Goal: Information Seeking & Learning: Learn about a topic

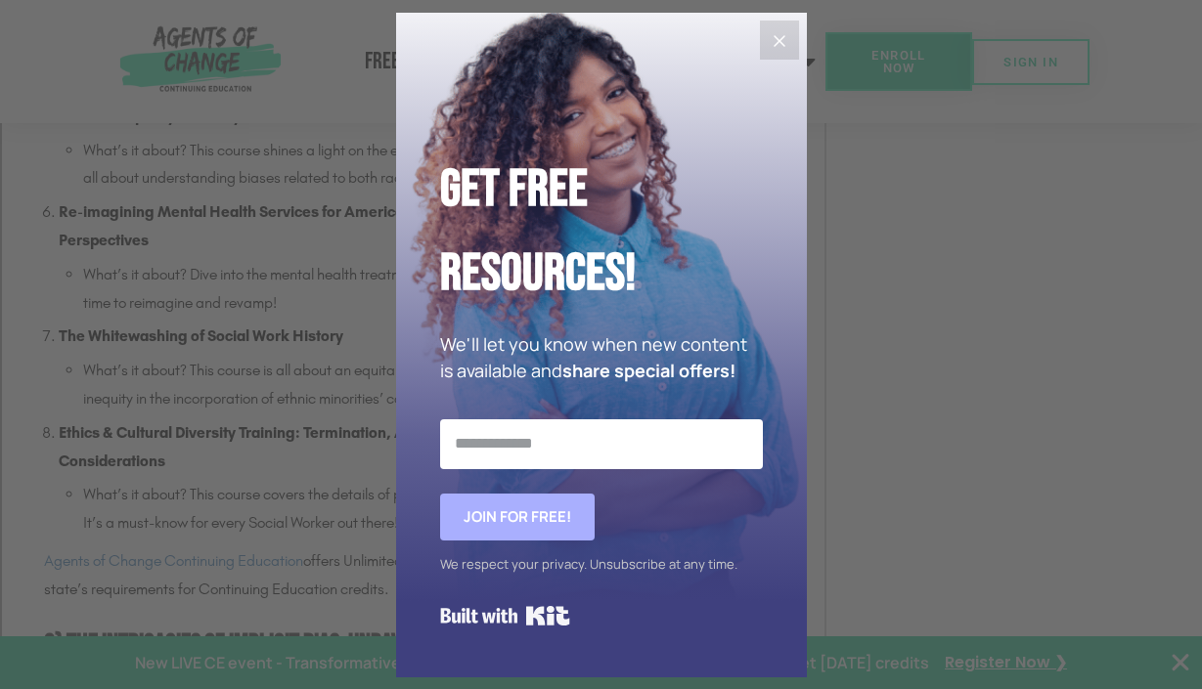
scroll to position [1979, 0]
click at [787, 27] on button "Close" at bounding box center [779, 40] width 39 height 39
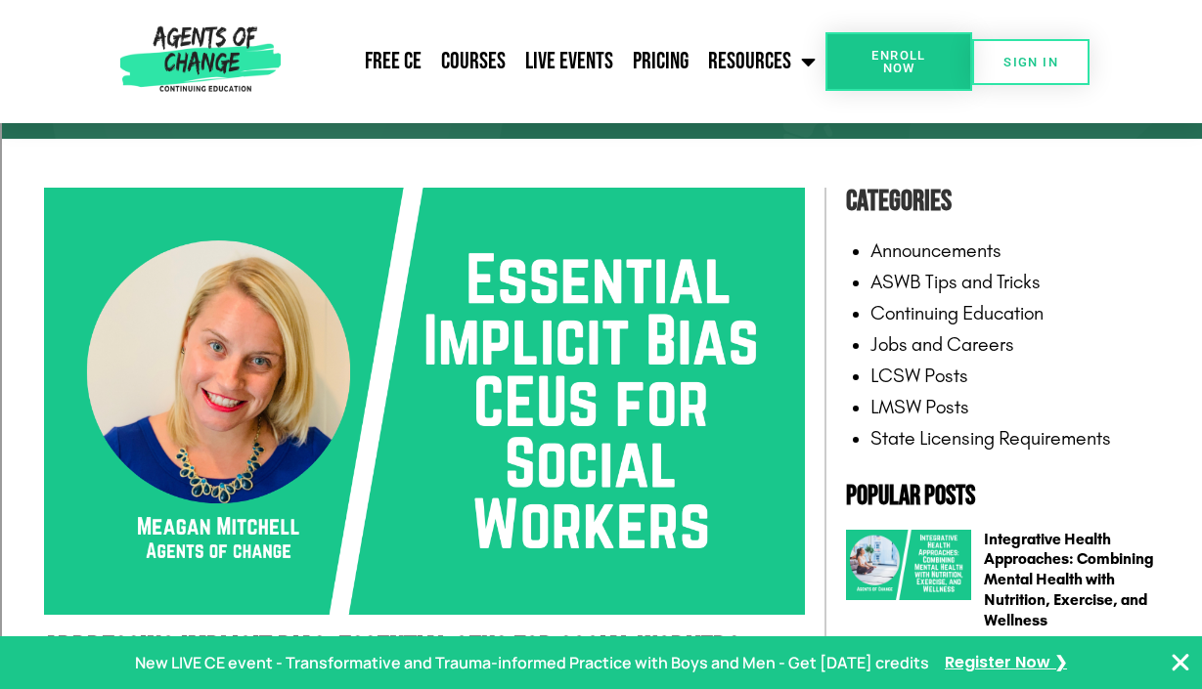
scroll to position [169, 0]
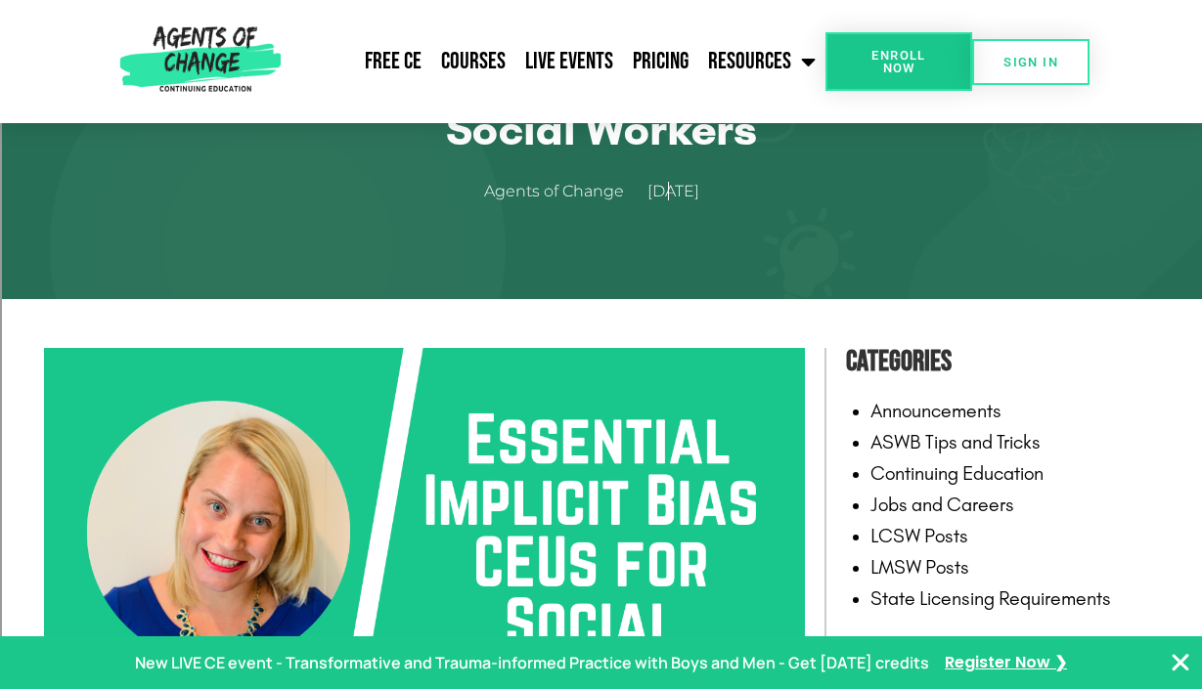
click at [997, 474] on link "Continuing Education" at bounding box center [956, 473] width 173 height 23
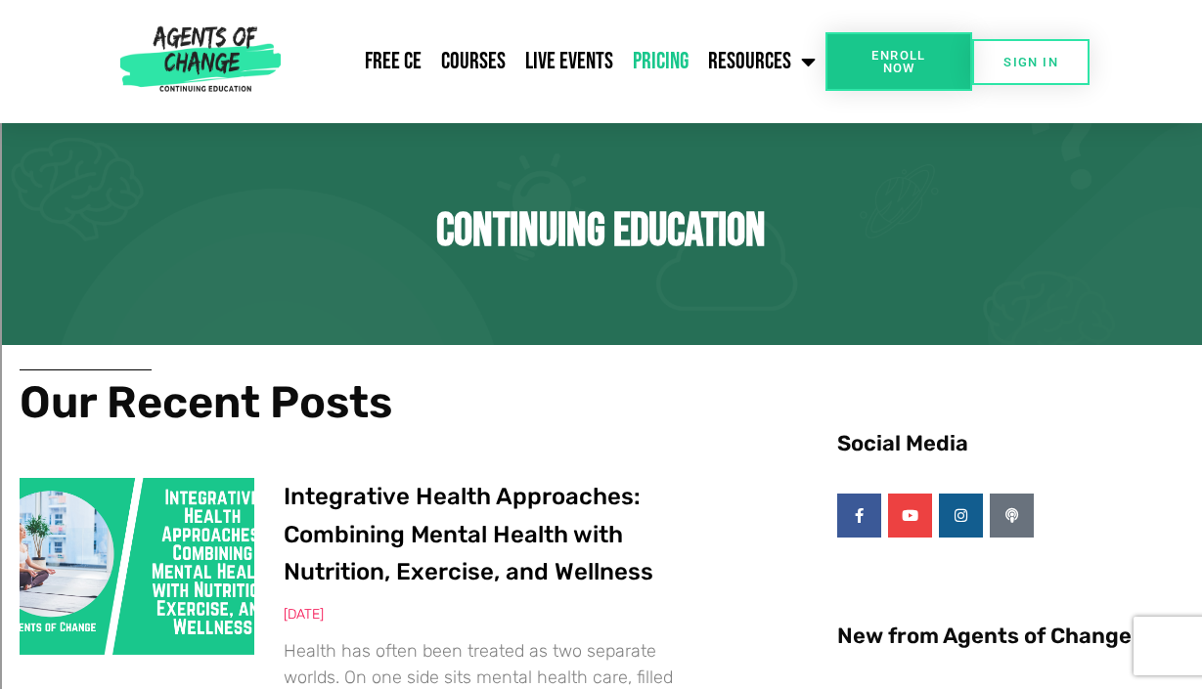
click at [640, 52] on link "Pricing" at bounding box center [660, 61] width 75 height 49
